Goal: Complete application form

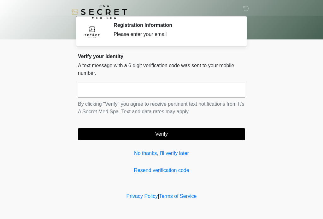
click at [220, 85] on input "text" at bounding box center [161, 90] width 167 height 16
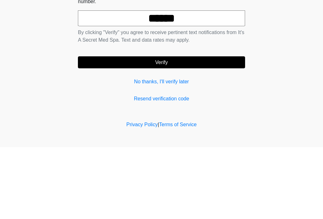
type input "******"
click at [228, 128] on button "Verify" at bounding box center [161, 134] width 167 height 12
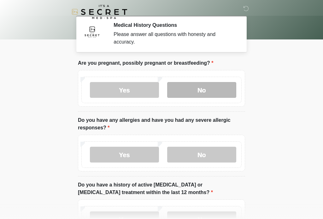
click at [217, 91] on label "No" at bounding box center [201, 90] width 69 height 16
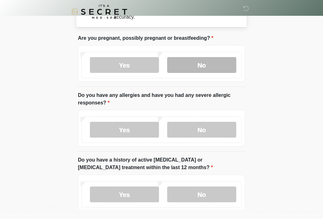
scroll to position [25, 0]
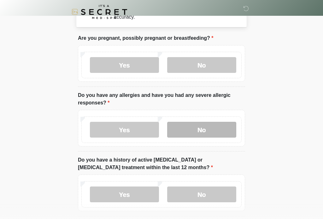
click at [194, 129] on label "No" at bounding box center [201, 130] width 69 height 16
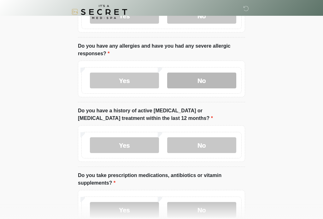
scroll to position [83, 0]
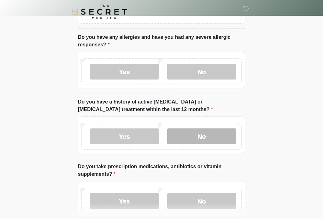
click at [224, 135] on label "No" at bounding box center [201, 137] width 69 height 16
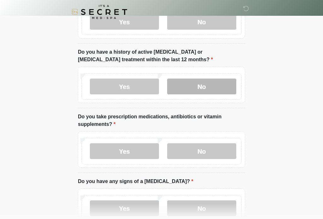
scroll to position [139, 0]
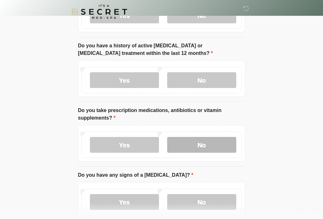
click at [193, 141] on label "No" at bounding box center [201, 145] width 69 height 16
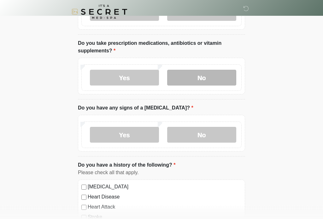
scroll to position [206, 0]
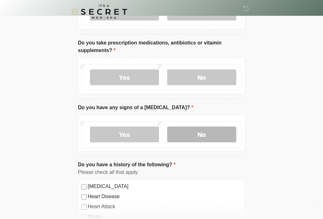
click at [208, 135] on label "No" at bounding box center [201, 135] width 69 height 16
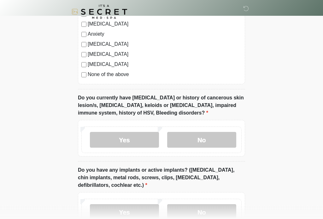
scroll to position [429, 0]
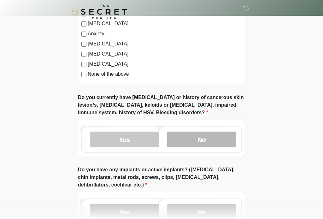
click at [193, 139] on label "No" at bounding box center [201, 140] width 69 height 16
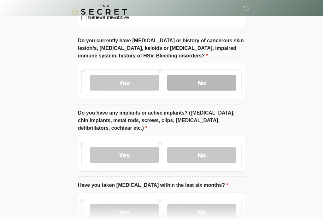
scroll to position [499, 0]
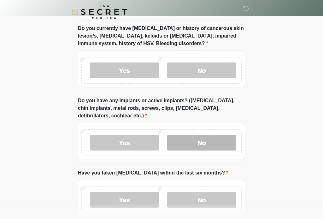
click at [201, 138] on label "No" at bounding box center [201, 143] width 69 height 16
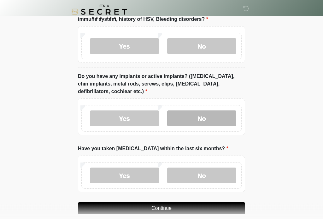
scroll to position [541, 0]
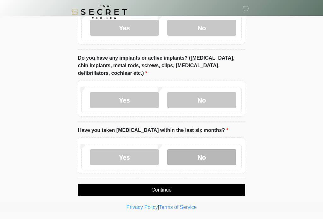
click at [205, 157] on label "No" at bounding box center [201, 157] width 69 height 16
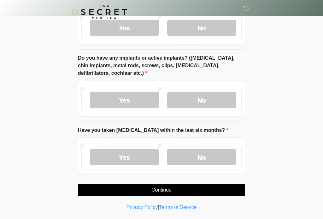
click at [178, 190] on button "Continue" at bounding box center [161, 190] width 167 height 12
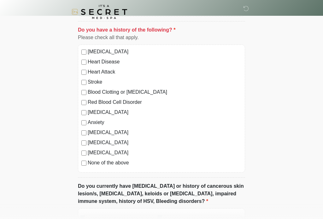
click at [84, 169] on div "[MEDICAL_DATA] Heart Disease Heart Attack Stroke Blood Clotting or [MEDICAL_DAT…" at bounding box center [161, 108] width 167 height 128
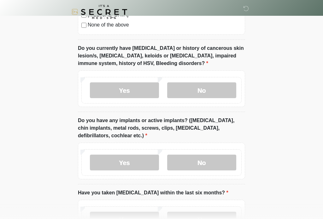
scroll to position [541, 0]
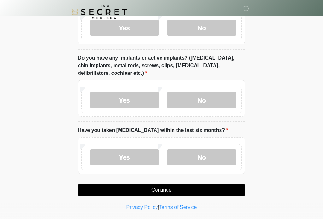
click at [177, 186] on button "Continue" at bounding box center [161, 190] width 167 height 12
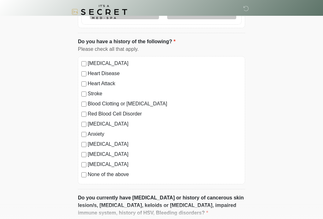
scroll to position [0, 0]
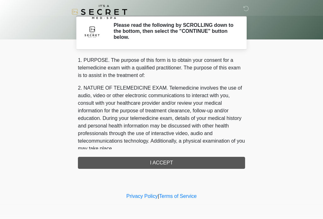
click at [167, 161] on div "1. PURPOSE. The purpose of this form is to obtain your consent for a telemedici…" at bounding box center [161, 112] width 167 height 112
click at [163, 165] on div "1. PURPOSE. The purpose of this form is to obtain your consent for a telemedici…" at bounding box center [161, 112] width 167 height 112
click at [163, 159] on div "1. PURPOSE. The purpose of this form is to obtain your consent for a telemedici…" at bounding box center [161, 112] width 167 height 112
click at [163, 167] on div "1. PURPOSE. The purpose of this form is to obtain your consent for a telemedici…" at bounding box center [161, 112] width 167 height 112
click at [162, 167] on div "1. PURPOSE. The purpose of this form is to obtain your consent for a telemedici…" at bounding box center [161, 112] width 167 height 112
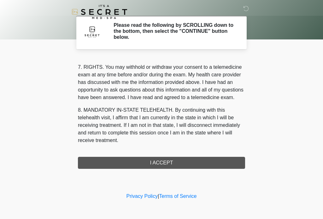
click at [181, 159] on div "1. PURPOSE. The purpose of this form is to obtain your consent for a telemedici…" at bounding box center [161, 112] width 167 height 112
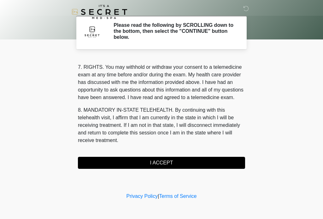
click at [167, 164] on button "I ACCEPT" at bounding box center [161, 163] width 167 height 12
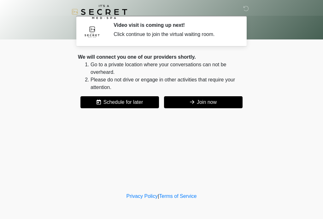
click at [217, 105] on button "Join now" at bounding box center [203, 102] width 78 height 12
